Goal: Information Seeking & Learning: Learn about a topic

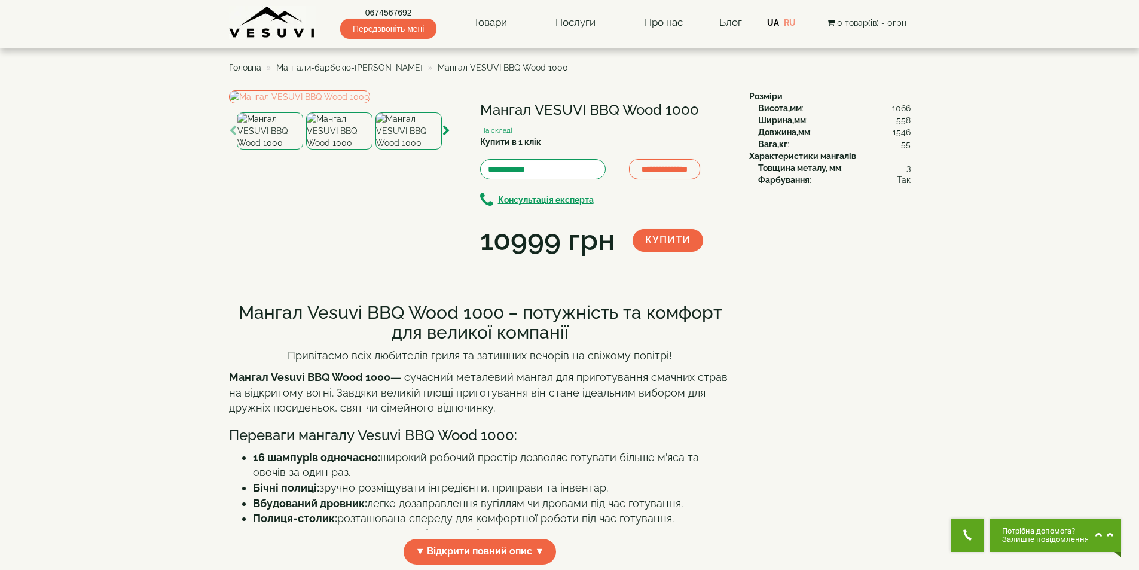
click at [319, 68] on span "Мангали-барбекю-[PERSON_NAME]" at bounding box center [349, 68] width 146 height 10
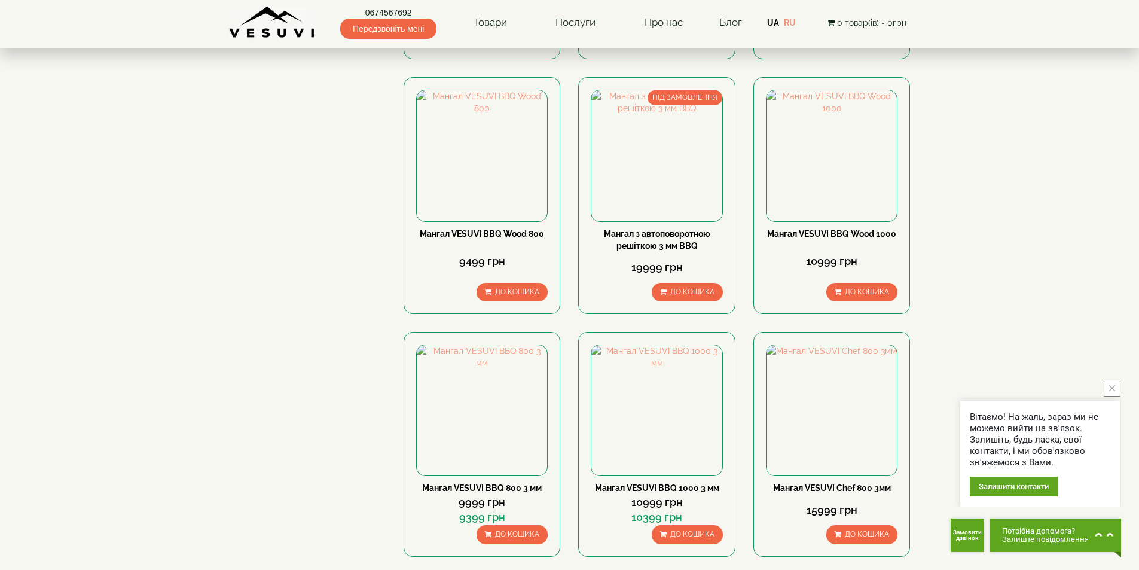
scroll to position [956, 0]
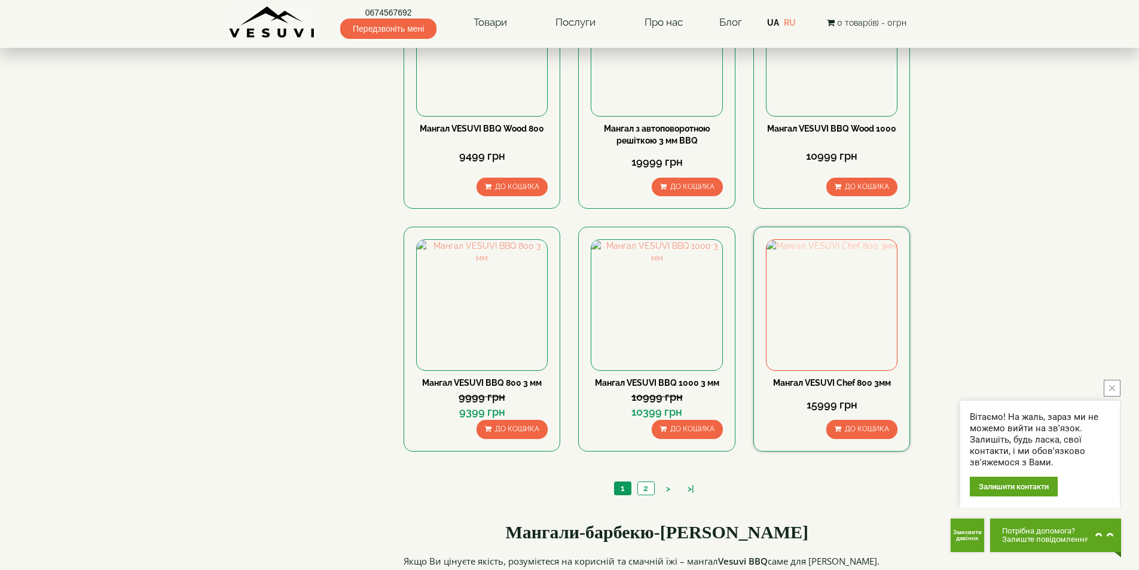
click at [804, 320] on img at bounding box center [831, 305] width 130 height 130
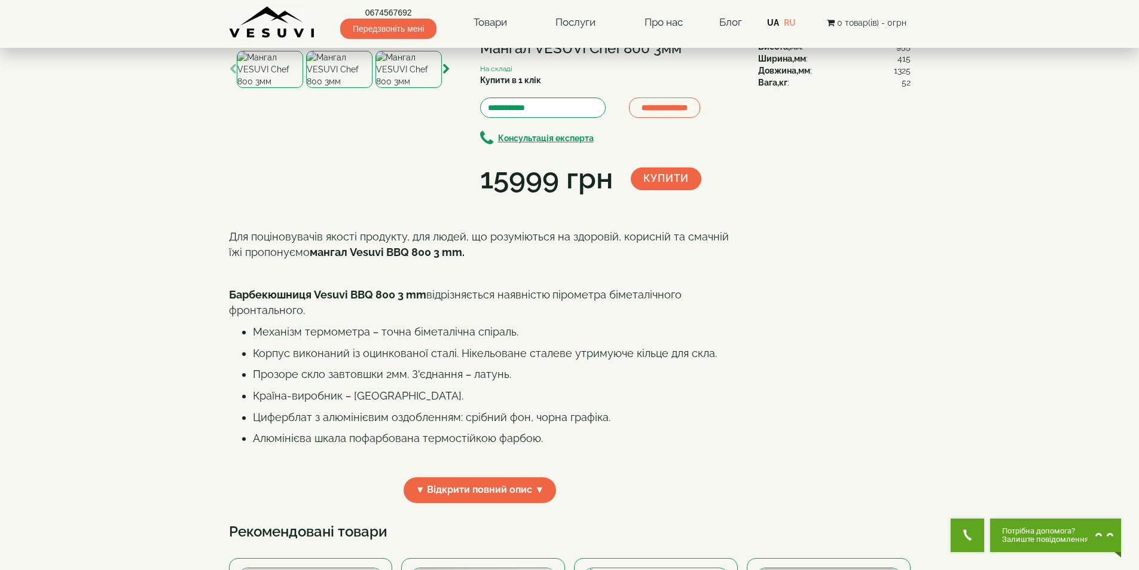
scroll to position [120, 0]
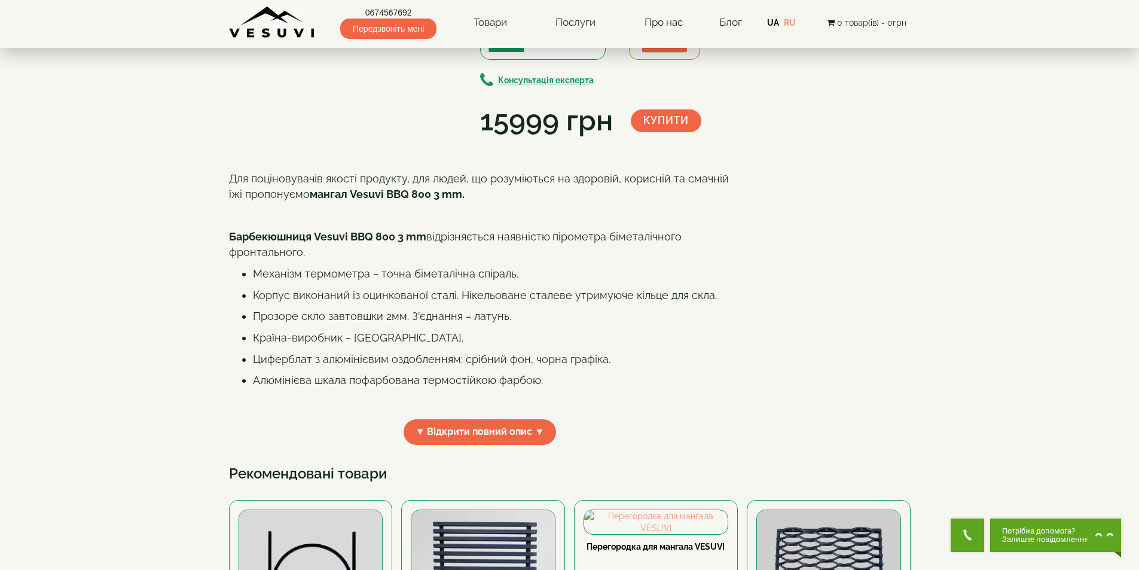
click at [444, 17] on icon "button" at bounding box center [446, 11] width 8 height 11
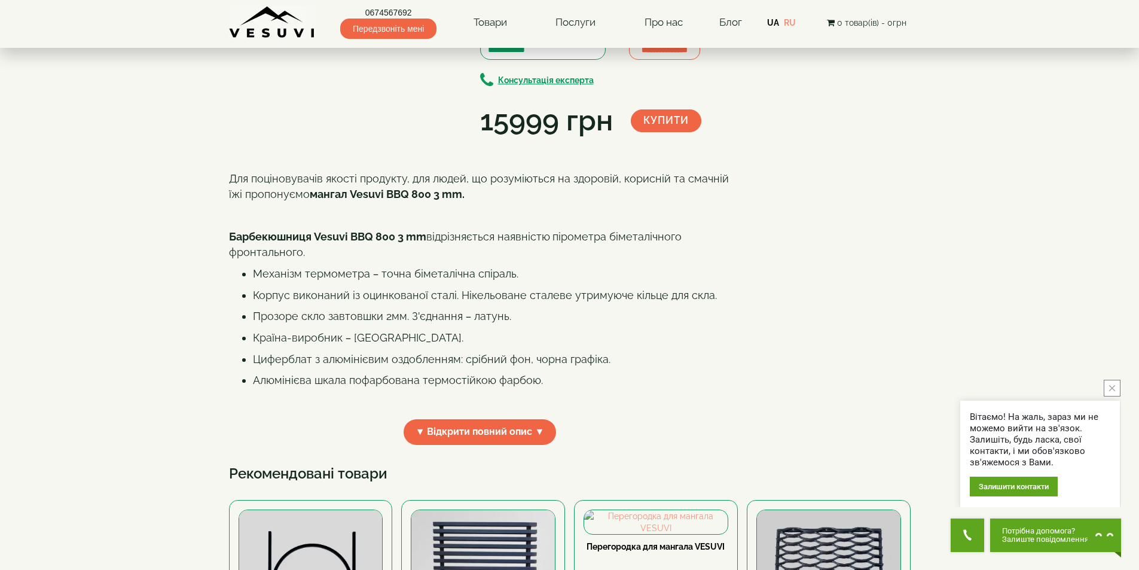
click at [445, 17] on icon "button" at bounding box center [446, 11] width 8 height 11
